Goal: Use online tool/utility: Use online tool/utility

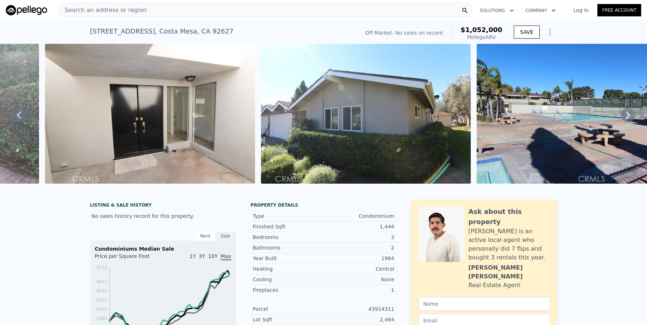
click at [186, 12] on div "Search an address or region" at bounding box center [265, 10] width 414 height 15
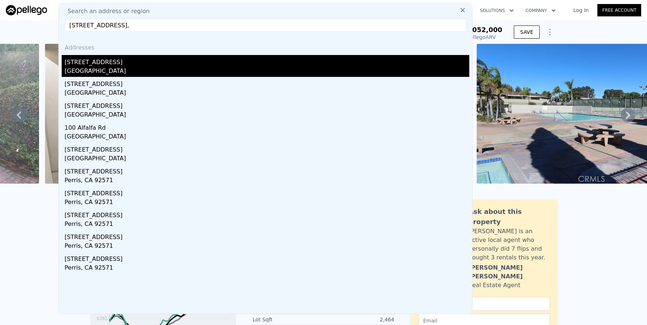
type input "[STREET_ADDRESS],"
click at [174, 67] on div "[GEOGRAPHIC_DATA]" at bounding box center [267, 72] width 405 height 10
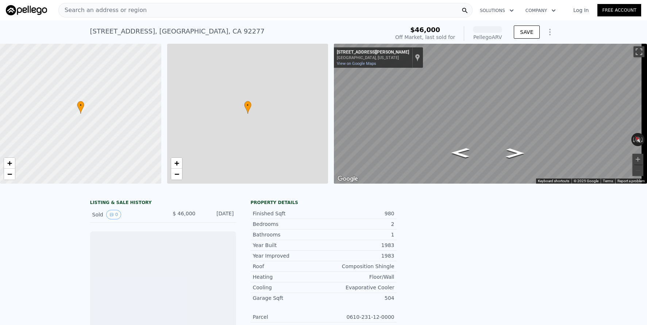
scroll to position [0, 3]
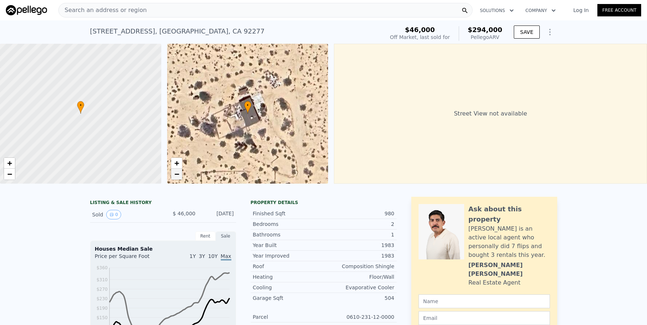
click at [176, 177] on span "−" at bounding box center [176, 174] width 5 height 9
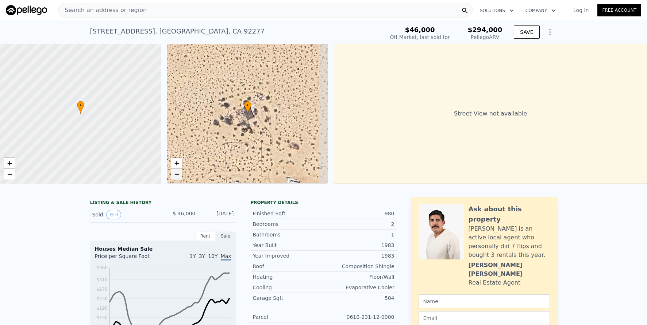
click at [176, 177] on span "−" at bounding box center [176, 174] width 5 height 9
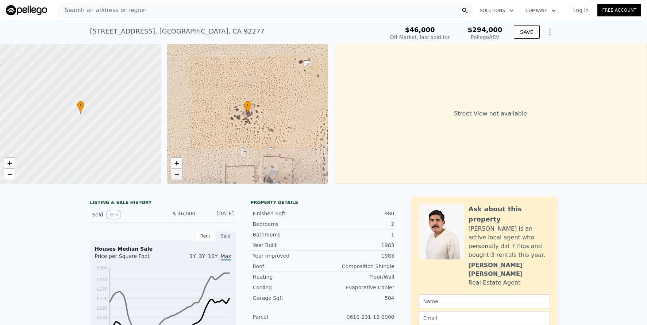
click at [176, 177] on span "−" at bounding box center [176, 174] width 5 height 9
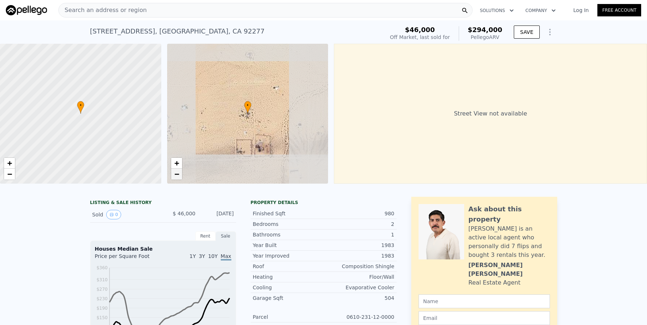
click at [176, 177] on span "−" at bounding box center [176, 174] width 5 height 9
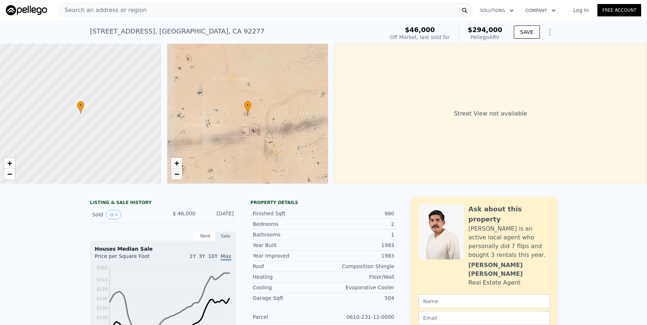
click at [176, 177] on span "−" at bounding box center [176, 174] width 5 height 9
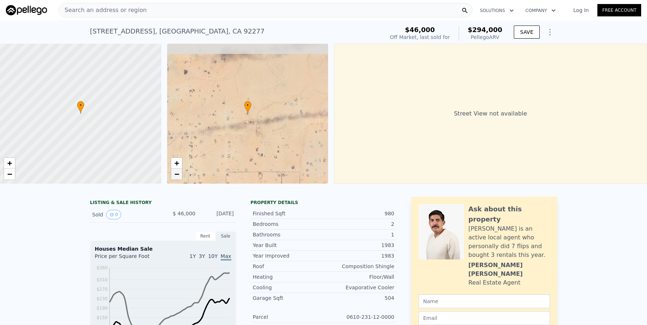
click at [176, 177] on span "−" at bounding box center [176, 174] width 5 height 9
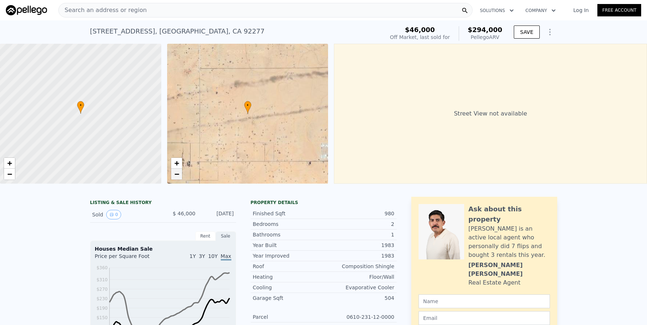
click at [176, 177] on span "−" at bounding box center [176, 174] width 5 height 9
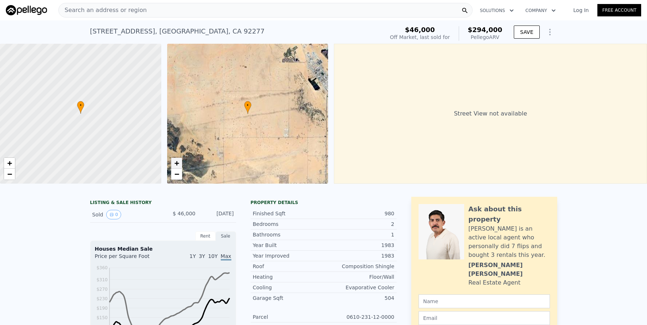
click at [177, 163] on span "+" at bounding box center [176, 163] width 5 height 9
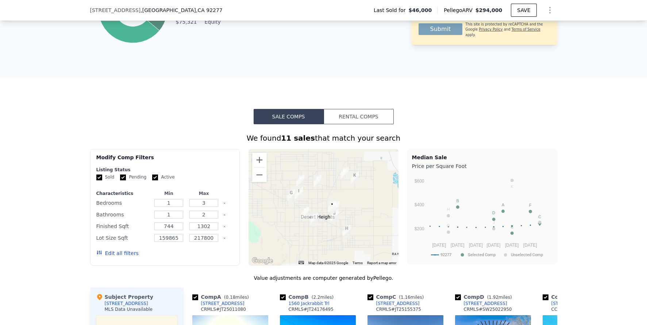
scroll to position [443, 0]
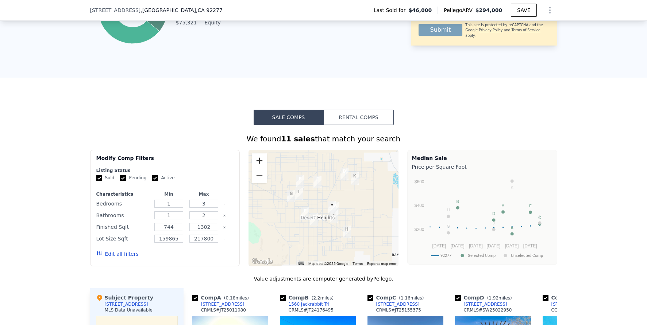
click at [259, 167] on button "Zoom in" at bounding box center [259, 161] width 15 height 15
drag, startPoint x: 351, startPoint y: 240, endPoint x: 287, endPoint y: 205, distance: 72.8
click at [287, 205] on div at bounding box center [323, 208] width 150 height 117
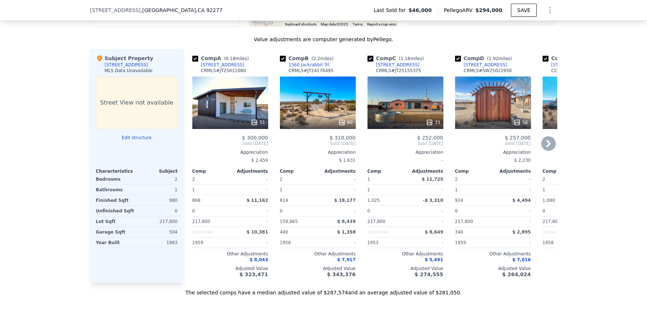
scroll to position [670, 0]
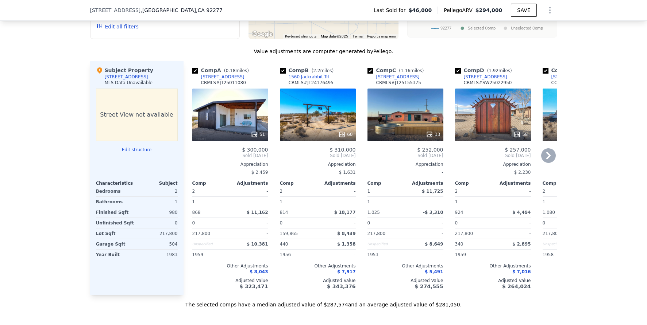
click at [235, 117] on div "51" at bounding box center [230, 115] width 76 height 53
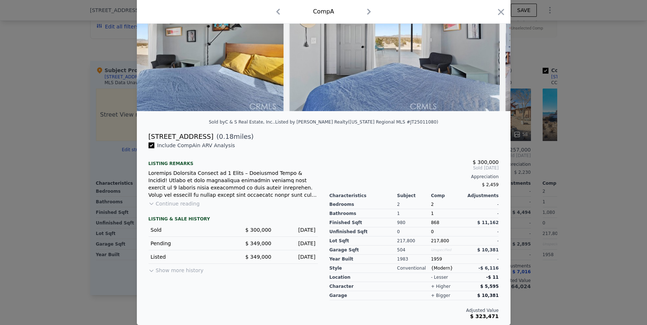
scroll to position [81, 0]
click at [610, 215] on div at bounding box center [323, 162] width 647 height 325
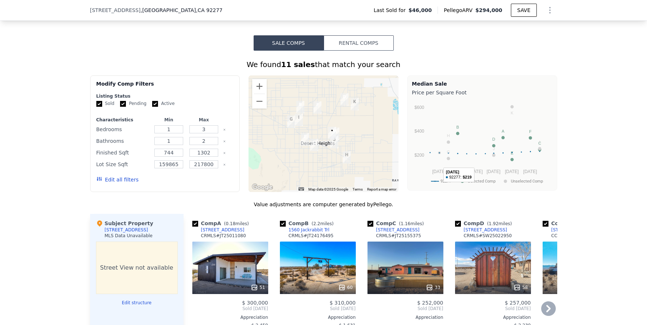
scroll to position [527, 0]
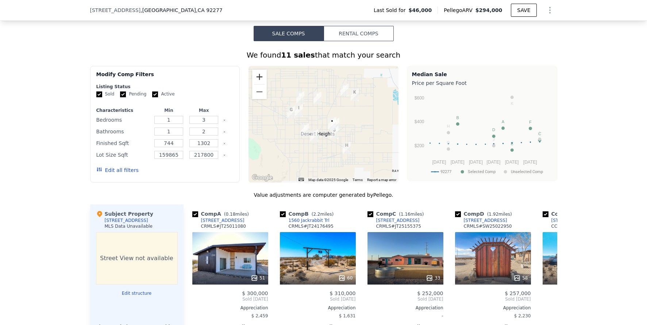
click at [255, 82] on button "Zoom in" at bounding box center [259, 77] width 15 height 15
click at [542, 301] on icon at bounding box center [548, 299] width 15 height 15
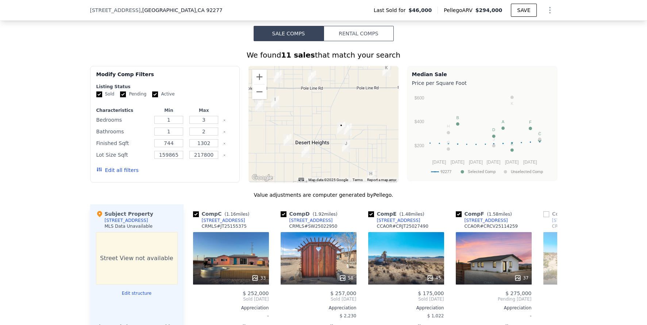
scroll to position [0, 175]
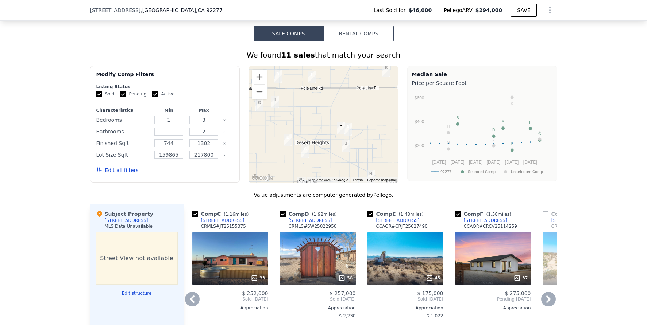
click at [543, 304] on icon at bounding box center [548, 299] width 15 height 15
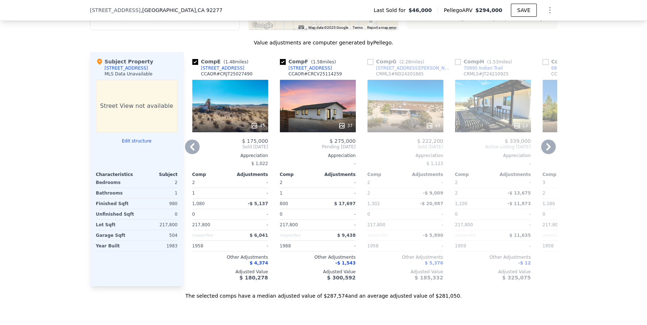
scroll to position [554, 0]
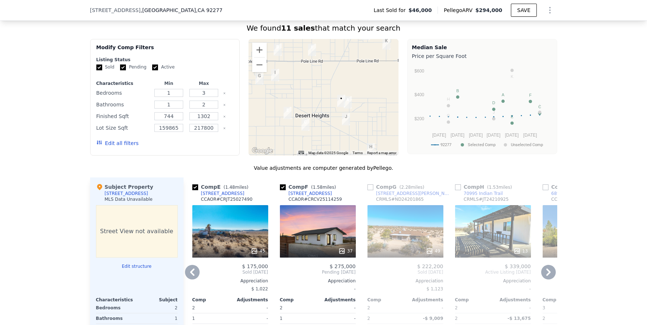
click at [542, 279] on icon at bounding box center [548, 272] width 15 height 15
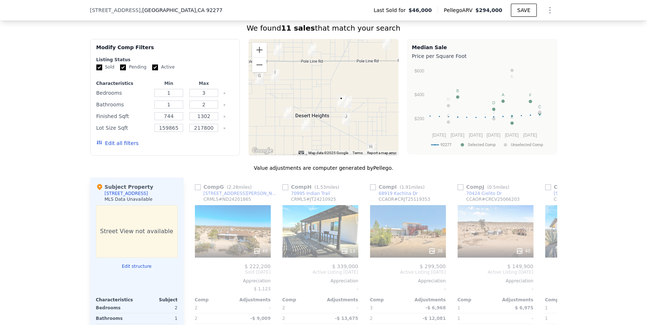
scroll to position [0, 525]
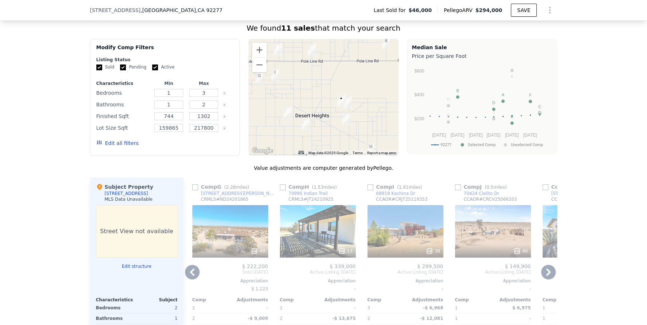
click at [477, 237] on div "40" at bounding box center [493, 231] width 76 height 53
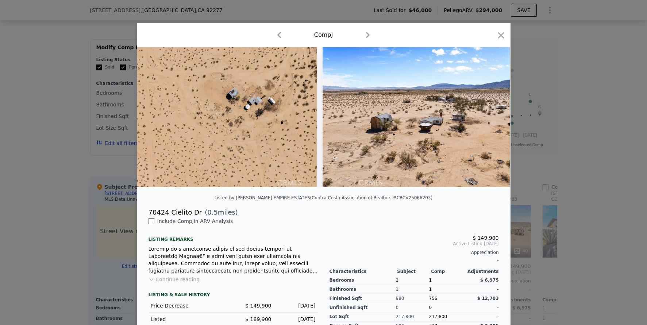
scroll to position [0, 7431]
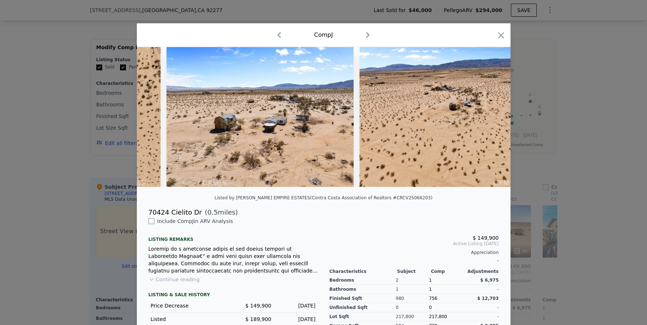
click at [597, 190] on div at bounding box center [323, 162] width 647 height 325
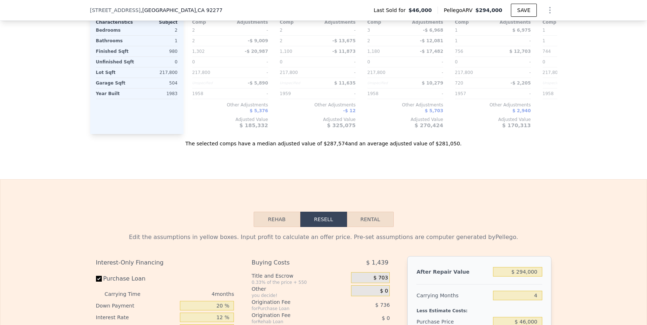
scroll to position [959, 0]
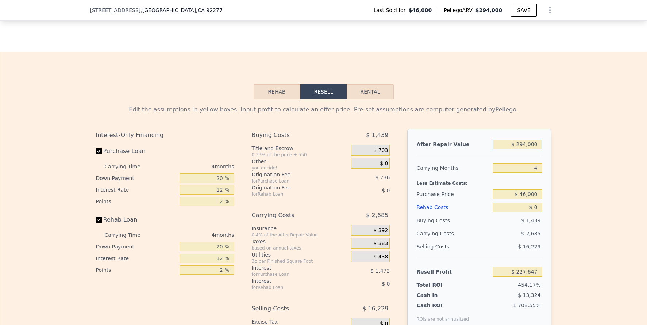
click at [526, 149] on input "$ 294,000" at bounding box center [517, 144] width 49 height 9
type input "$ 3"
type input "-$ 50,279"
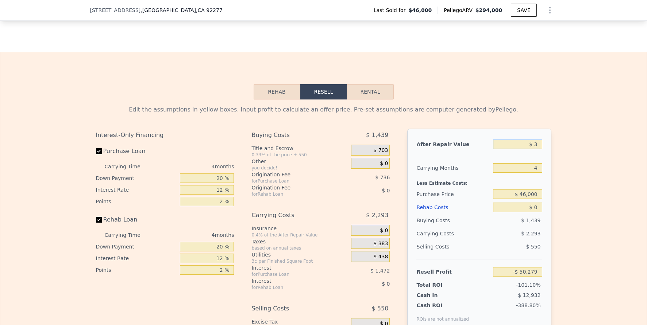
type input "$ 30"
type input "-$ 50,254"
type input "$ 300"
type input "-$ 49,999"
type input "$ 3,000"
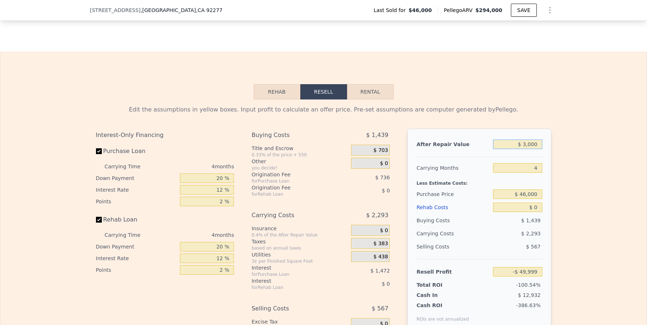
type input "-$ 47,446"
type input "$ 30,000"
type input "-$ 21,922"
type input "$ 300,000"
type input "$ 233,319"
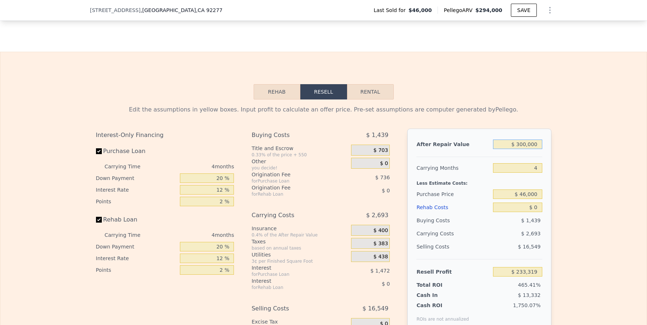
type input "$ 300,000"
click at [536, 173] on input "4" at bounding box center [517, 167] width 49 height 9
type input "6"
type input "$ 231,973"
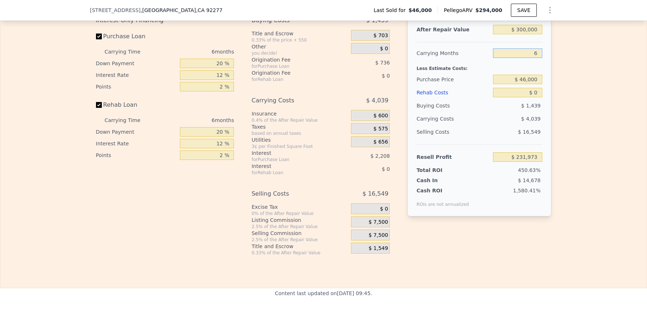
scroll to position [1075, 0]
type input "6"
click at [381, 225] on span "$ 7,500" at bounding box center [377, 222] width 19 height 7
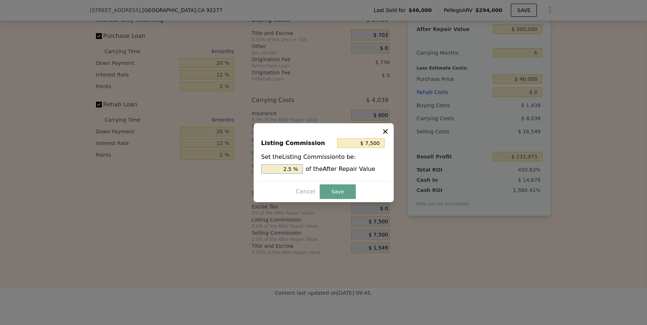
click at [297, 167] on input "2.5 %" at bounding box center [282, 169] width 42 height 9
type input "$ 3,000"
type input "1 %"
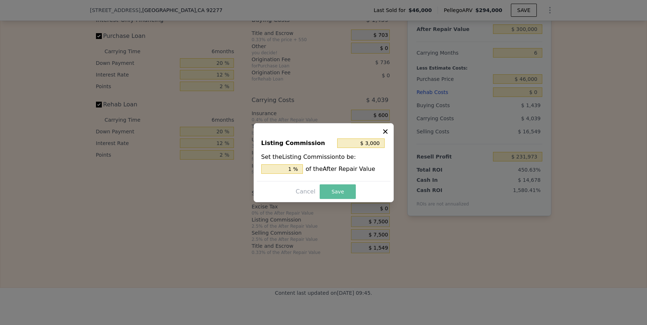
click at [332, 190] on button "Save" at bounding box center [338, 192] width 36 height 15
type input "$ 236,473"
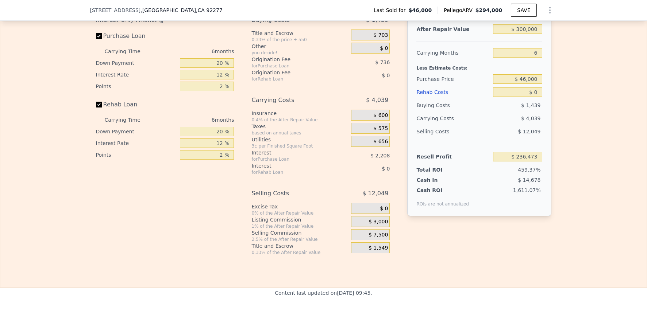
scroll to position [1016, 0]
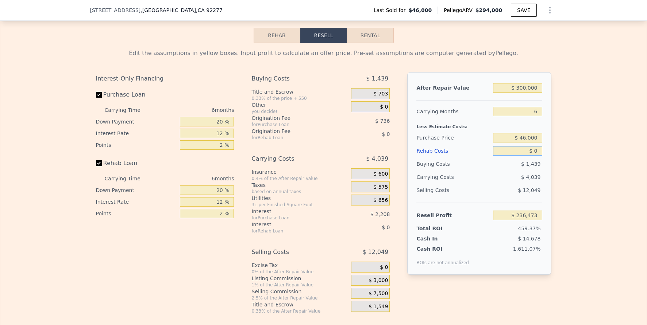
click at [535, 156] on input "$ 0" at bounding box center [517, 150] width 49 height 9
type input "$ 6"
type input "$ 236,467"
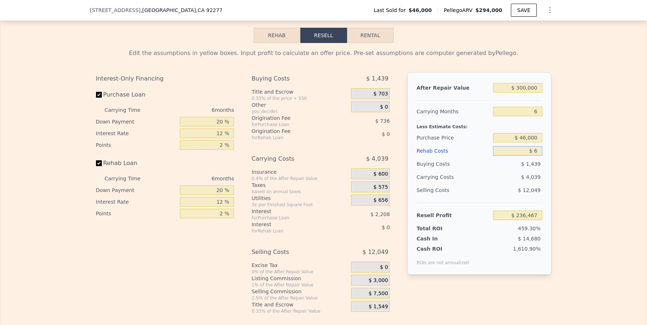
type input "$ 60"
type input "$ 236,412"
type input "$ 600"
type input "$ 235,833"
type input "$ 6,000"
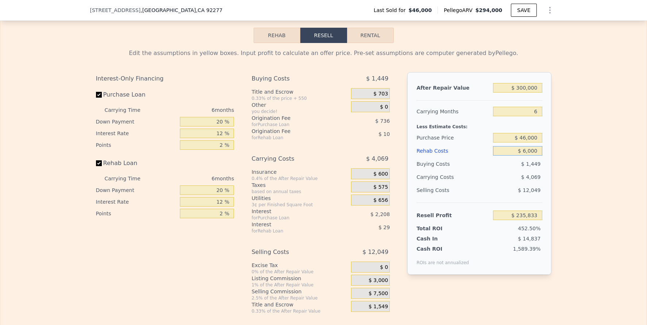
type input "$ 230,089"
type input "$ 60,000"
type input "$ 172,633"
type input "$ 60,000"
drag, startPoint x: 583, startPoint y: 195, endPoint x: 579, endPoint y: 200, distance: 6.3
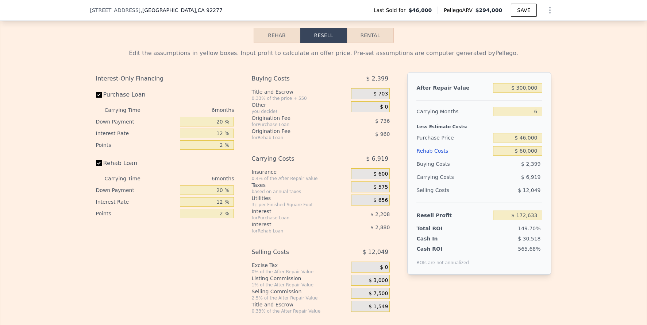
click at [582, 196] on div "Edit the assumptions in yellow boxes. Input profit to calculate an offer price.…" at bounding box center [323, 178] width 646 height 271
click at [534, 220] on input "$ 172,633" at bounding box center [517, 215] width 49 height 9
type input "$ 50,000"
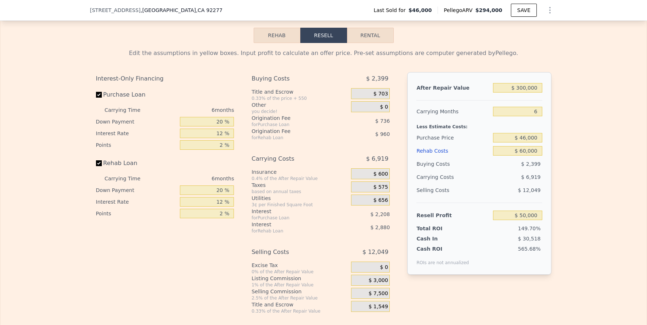
type input "$ 160,898"
click at [570, 239] on div "Edit the assumptions in yellow boxes. Input profit to calculate an offer price.…" at bounding box center [323, 178] width 646 height 271
